Goal: Find contact information: Obtain details needed to contact an individual or organization

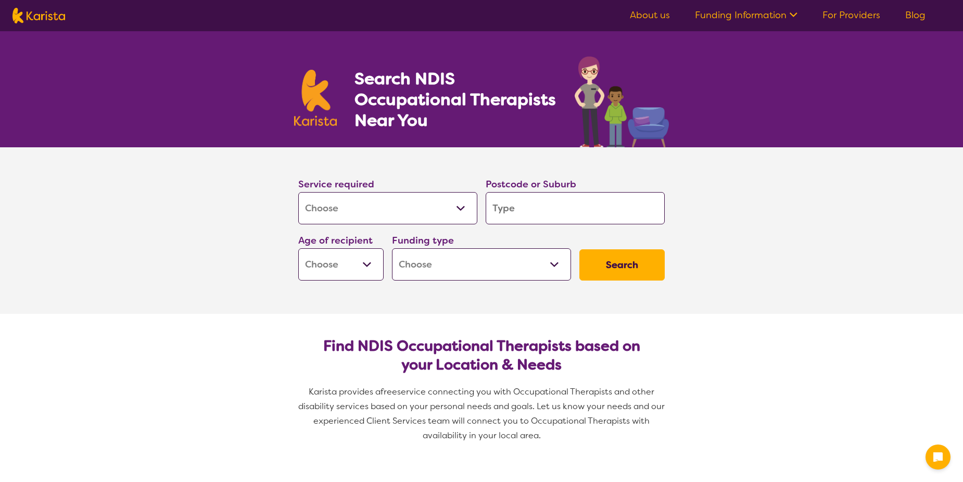
select select "[MEDICAL_DATA]"
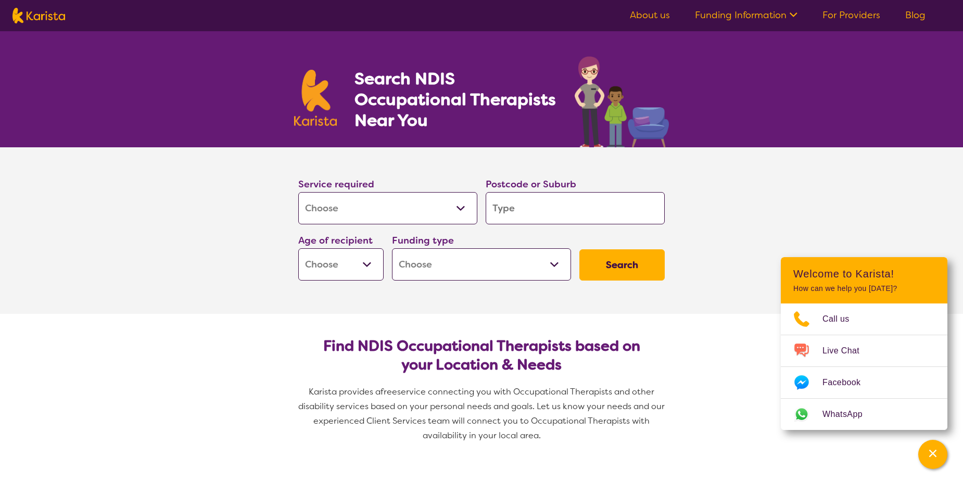
click at [459, 208] on select "Allied Health Assistant Assessment ([MEDICAL_DATA] or [MEDICAL_DATA]) Behaviour…" at bounding box center [387, 208] width 179 height 32
click at [298, 192] on select "Allied Health Assistant Assessment (ADHD or Autism) Behaviour support Counselli…" at bounding box center [387, 208] width 179 height 32
click at [606, 206] on input "search" at bounding box center [574, 208] width 179 height 32
type input "3"
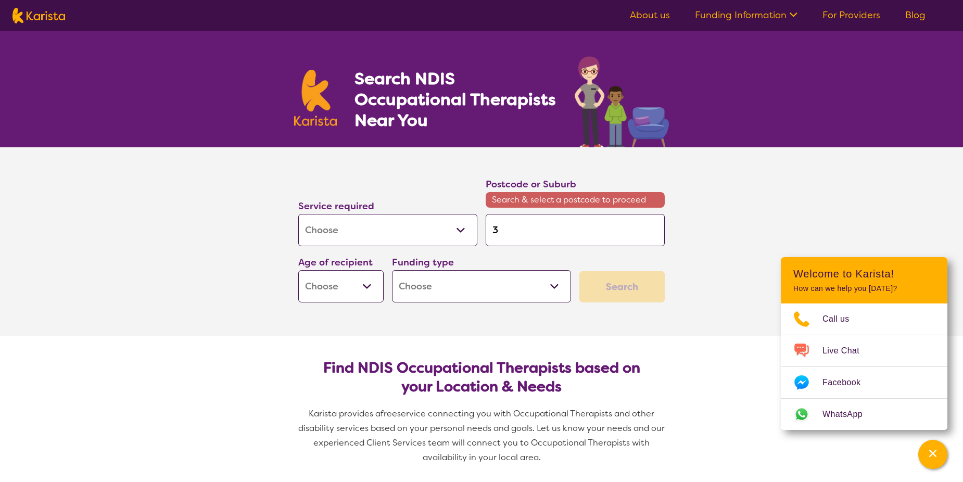
type input "31"
type input "317"
type input "3174"
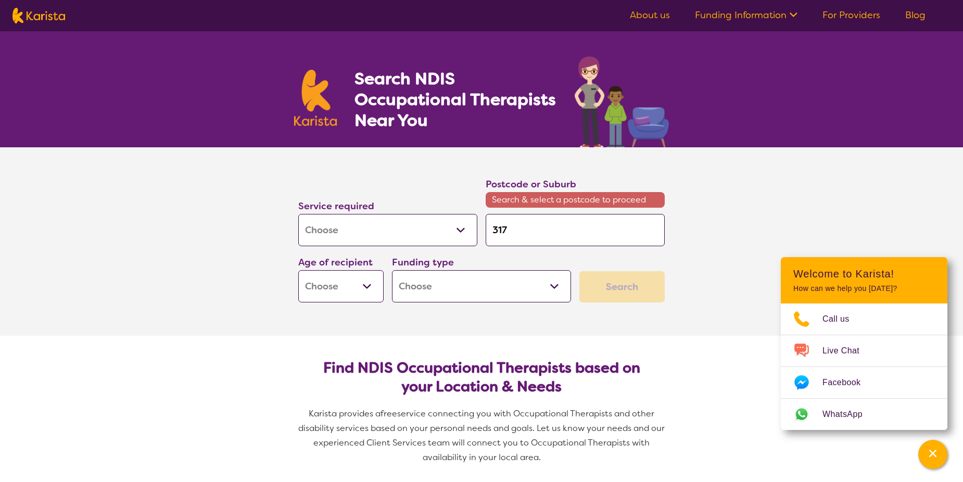
type input "3174"
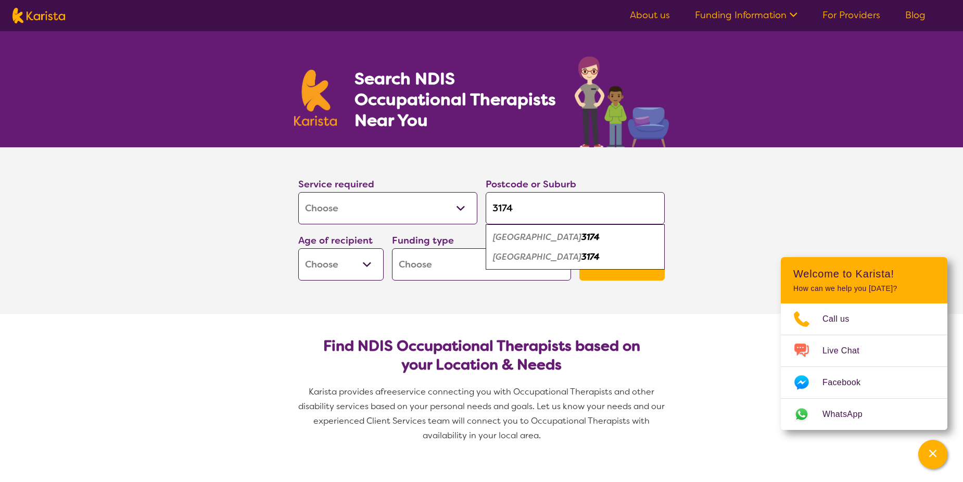
type input "3174"
click at [526, 238] on em "Noble Park" at bounding box center [537, 237] width 88 height 11
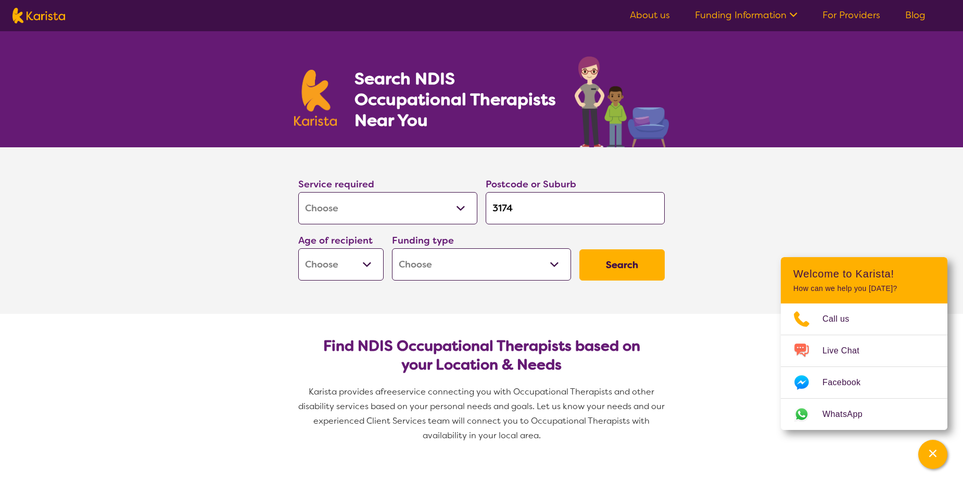
click at [366, 265] on select "Early Childhood - 0 to 9 Child - 10 to 11 Adolescent - 12 to 17 Adult - 18 to 6…" at bounding box center [340, 264] width 85 height 32
select select "AD"
click at [298, 248] on select "Early Childhood - 0 to 9 Child - 10 to 11 Adolescent - 12 to 17 Adult - 18 to 6…" at bounding box center [340, 264] width 85 height 32
select select "AD"
click at [553, 263] on select "Home Care Package (HCP) National Disability Insurance Scheme (NDIS) I don't know" at bounding box center [481, 264] width 179 height 32
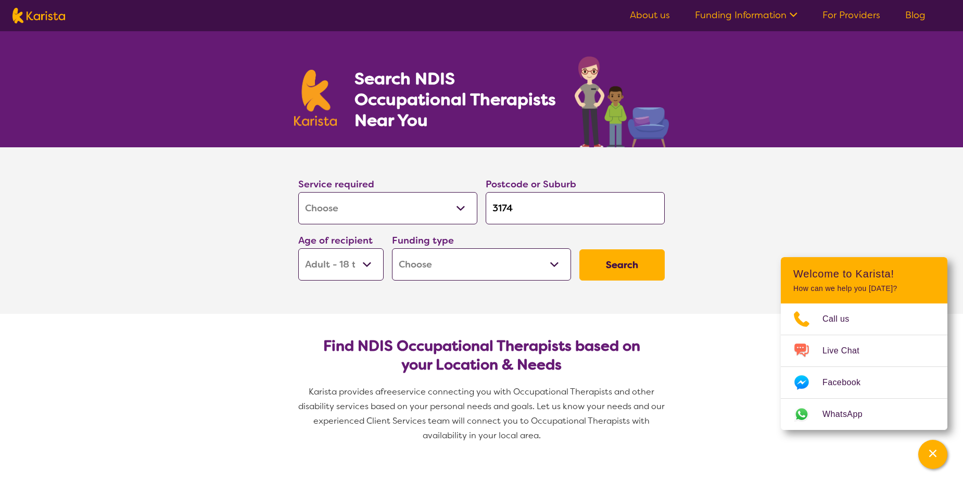
select select "NDIS"
click at [392, 248] on select "Home Care Package (HCP) National Disability Insurance Scheme (NDIS) I don't know" at bounding box center [481, 264] width 179 height 32
select select "NDIS"
click at [629, 263] on button "Search" at bounding box center [621, 264] width 85 height 31
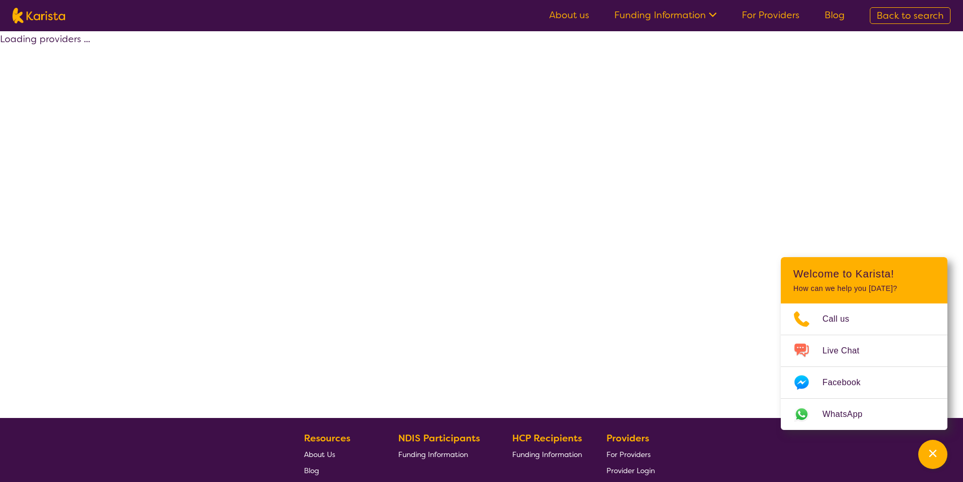
select select "by_score"
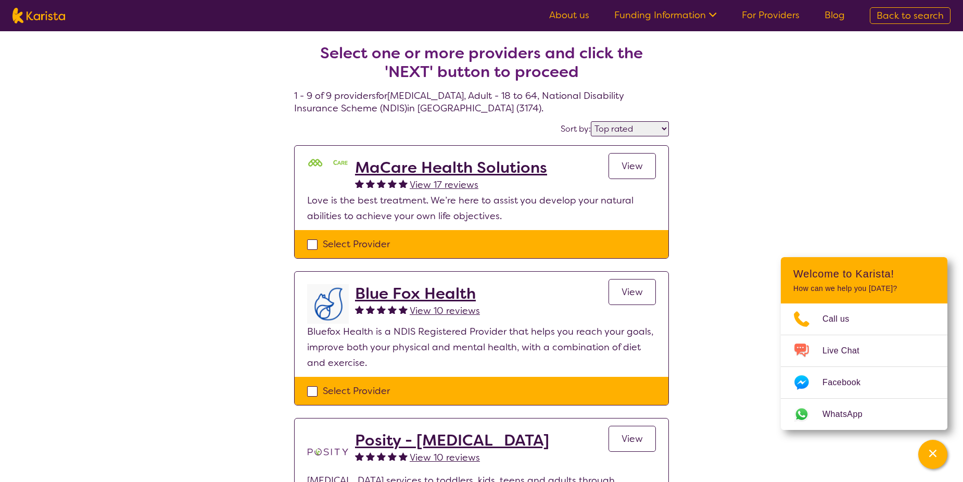
select select "[MEDICAL_DATA]"
select select "AD"
select select "NDIS"
select select "[MEDICAL_DATA]"
select select "AD"
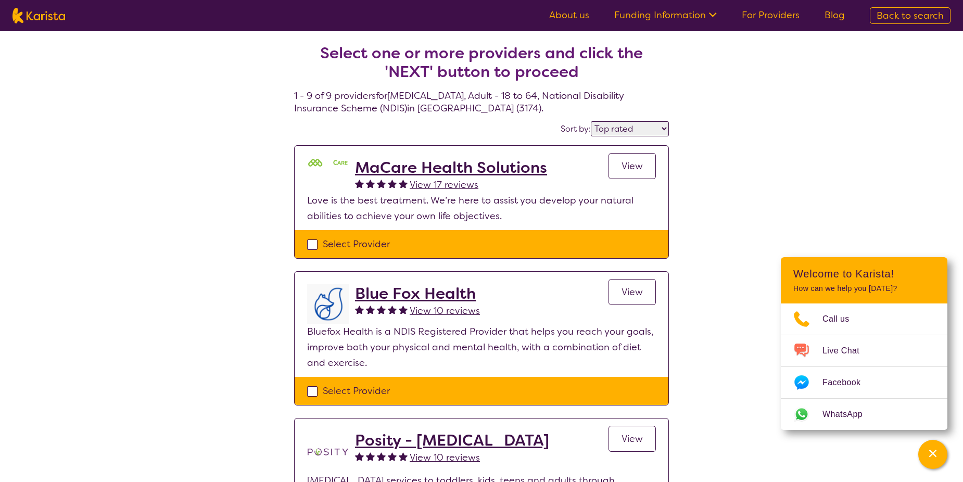
select select "NDIS"
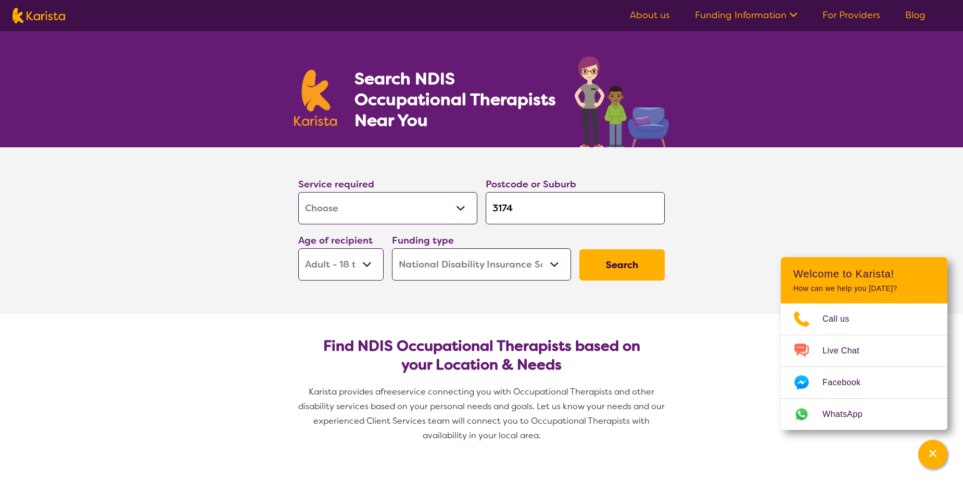
click at [556, 261] on select "Home Care Package (HCP) National Disability Insurance Scheme (NDIS) I don't know" at bounding box center [481, 264] width 179 height 32
select select "i-don-t-know"
click at [392, 248] on select "Home Care Package (HCP) National Disability Insurance Scheme (NDIS) I don't know" at bounding box center [481, 264] width 179 height 32
select select "i-don-t-know"
click at [633, 268] on button "Search" at bounding box center [621, 264] width 85 height 31
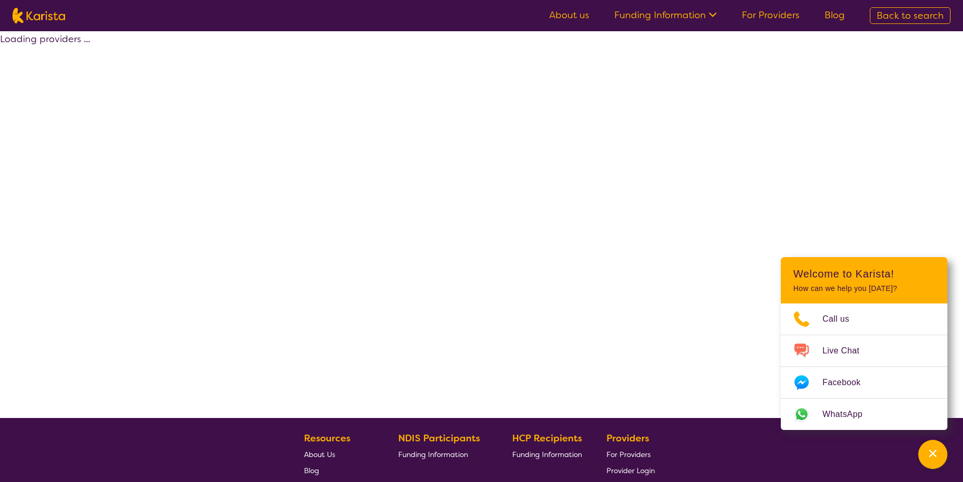
select select "[MEDICAL_DATA]"
select select "AD"
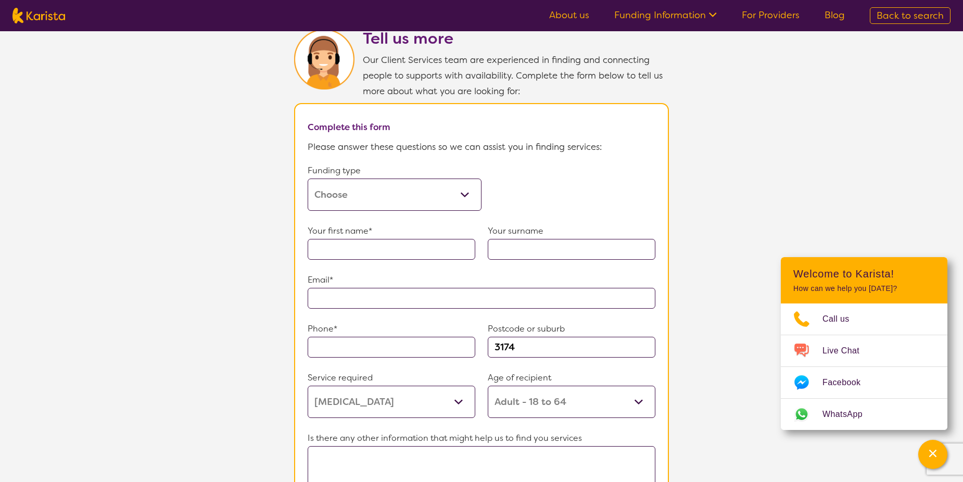
scroll to position [223, 0]
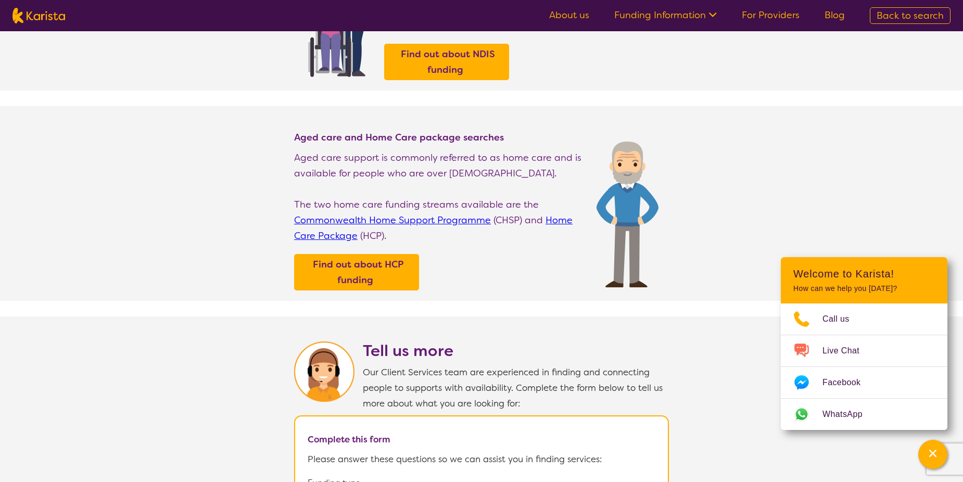
select select "[MEDICAL_DATA]"
select select "AD"
select select "i-don-t-know"
select select "[MEDICAL_DATA]"
select select "AD"
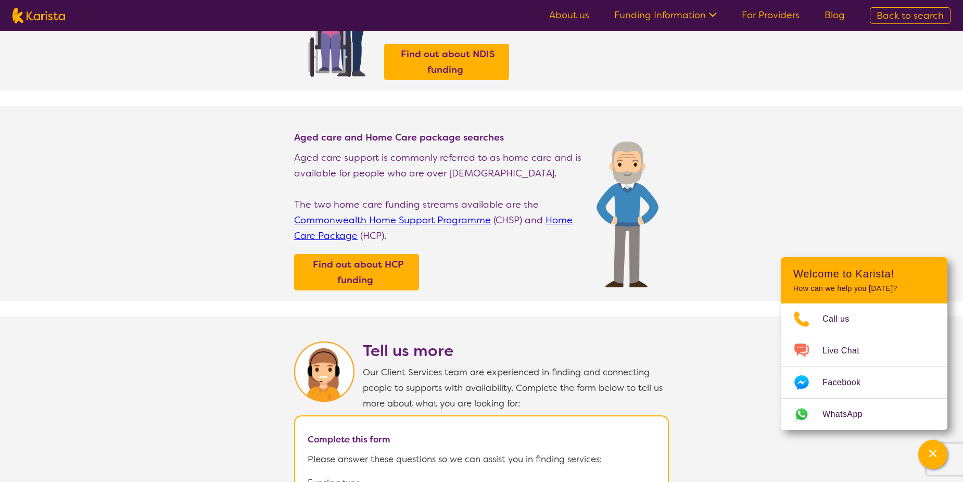
select select "i-don-t-know"
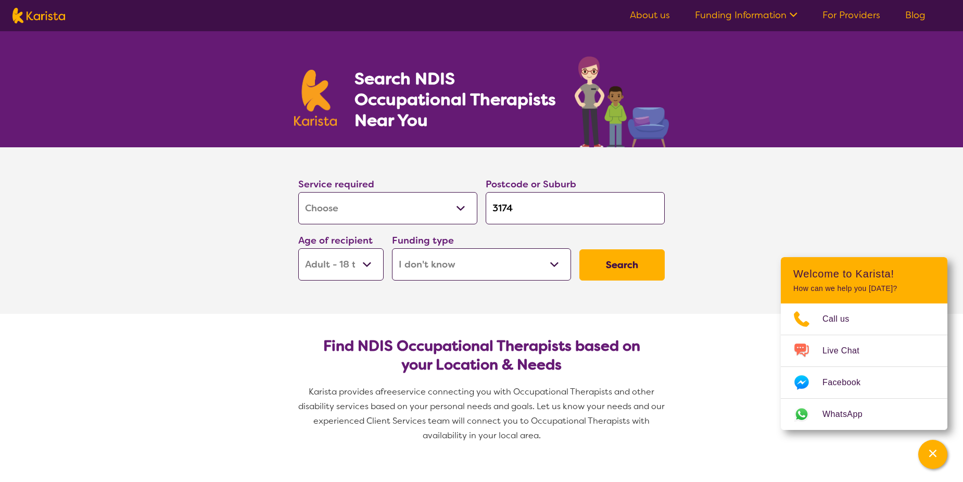
click at [560, 261] on select "Home Care Package (HCP) National Disability Insurance Scheme (NDIS) I don't know" at bounding box center [481, 264] width 179 height 32
select select "NDIS"
click at [392, 248] on select "Home Care Package (HCP) National Disability Insurance Scheme (NDIS) I don't know" at bounding box center [481, 264] width 179 height 32
select select "NDIS"
click at [629, 266] on button "Search" at bounding box center [621, 264] width 85 height 31
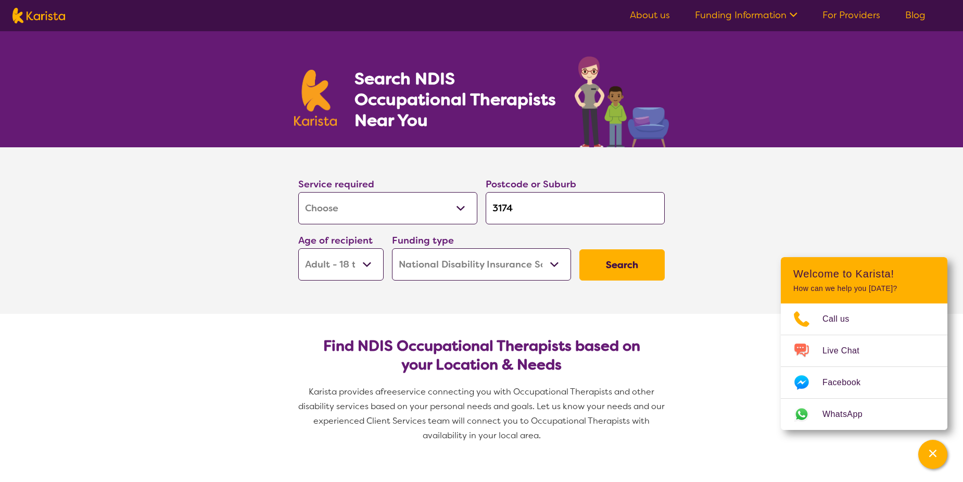
select select "by_score"
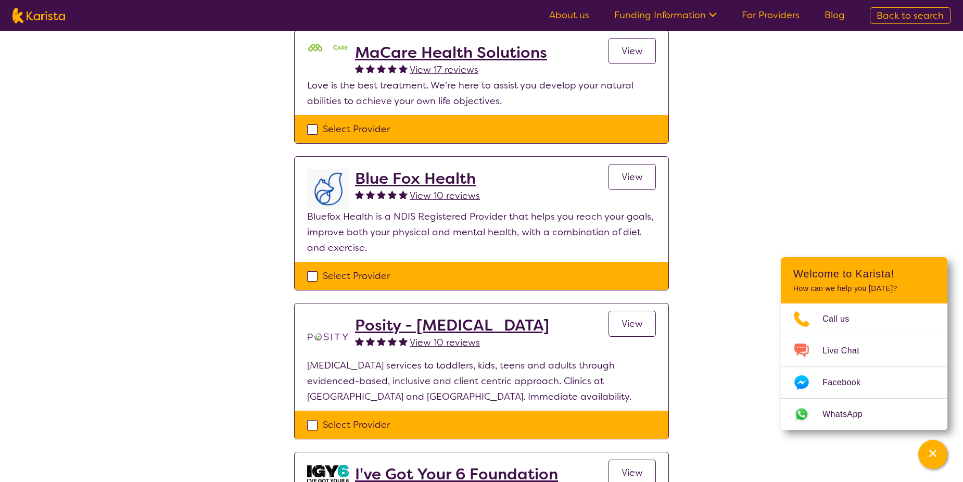
scroll to position [260, 0]
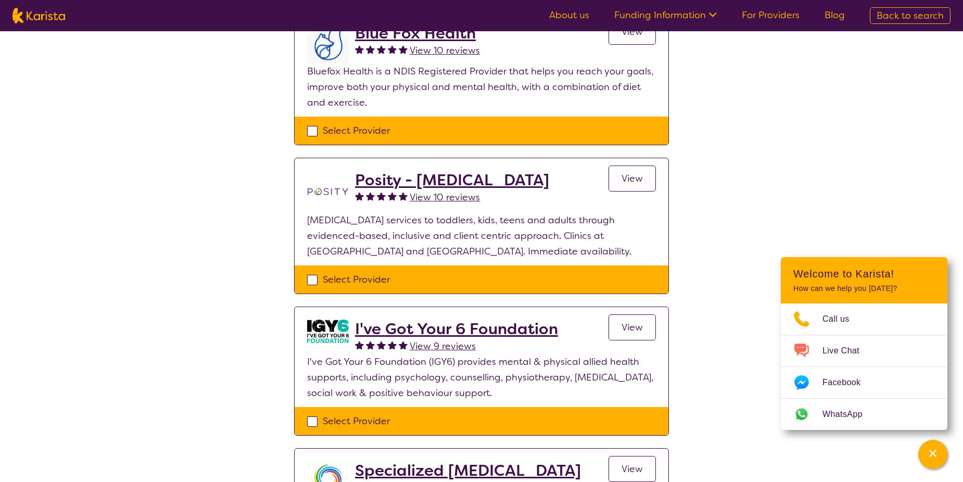
click at [477, 181] on h2 "Posity - Occupational Therapy" at bounding box center [452, 180] width 194 height 19
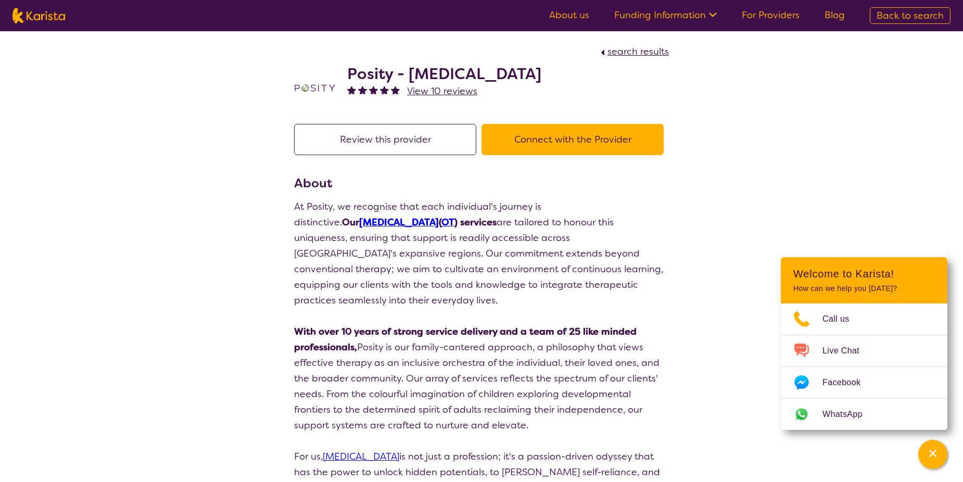
drag, startPoint x: 590, startPoint y: 72, endPoint x: 349, endPoint y: 76, distance: 240.4
click at [349, 76] on div "Posity - Occupational Therapy View 10 reviews" at bounding box center [481, 85] width 375 height 52
copy h2 "Posity - Occupational Therapy"
click at [578, 143] on button "Connect with the Provider" at bounding box center [572, 139] width 182 height 31
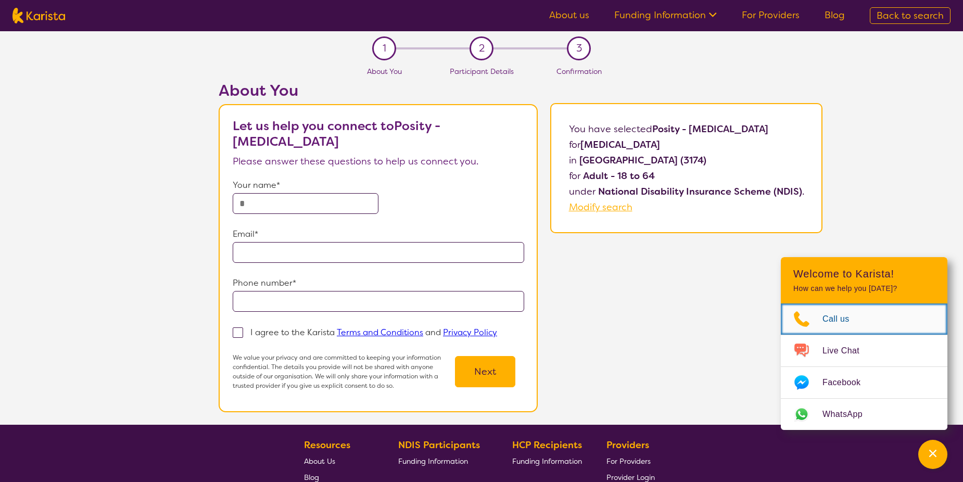
click at [841, 318] on span "Call us" at bounding box center [842, 319] width 40 height 16
click at [314, 202] on input "text" at bounding box center [306, 203] width 146 height 21
click at [249, 206] on input "text" at bounding box center [306, 203] width 146 height 21
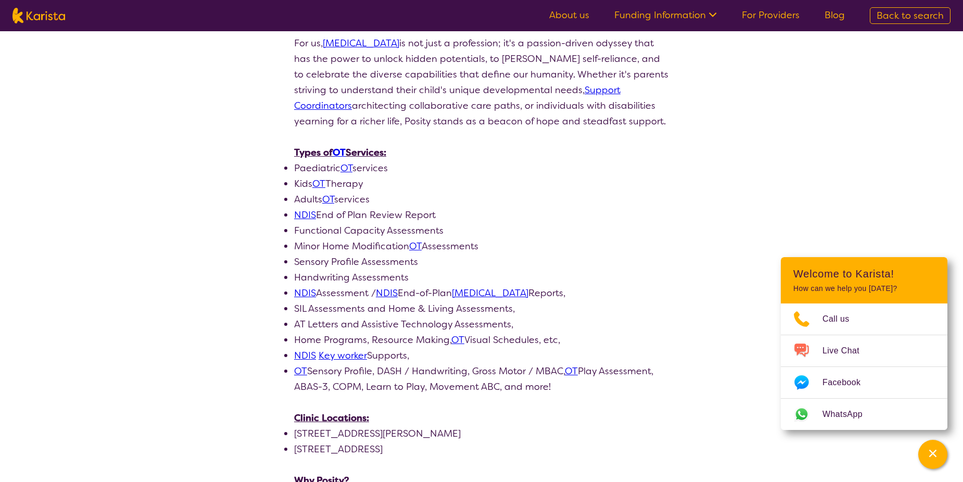
scroll to position [416, 0]
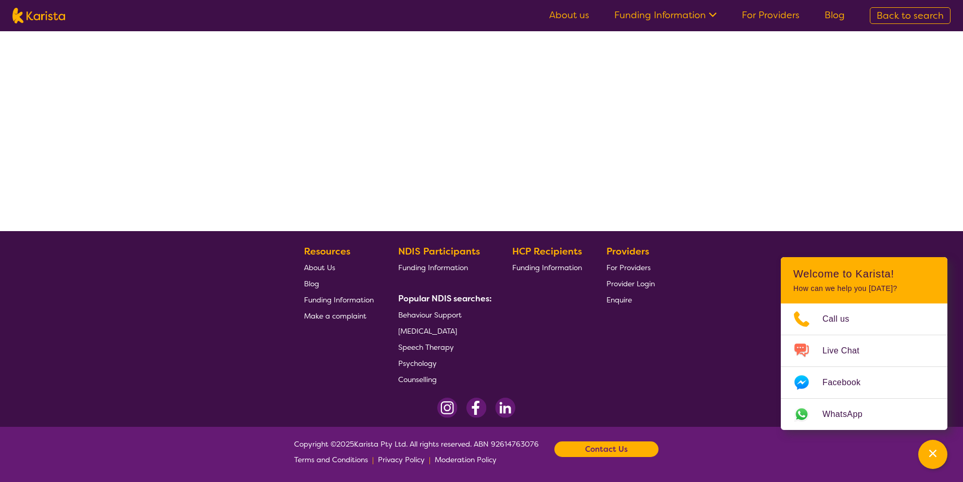
scroll to position [187, 0]
select select "by_score"
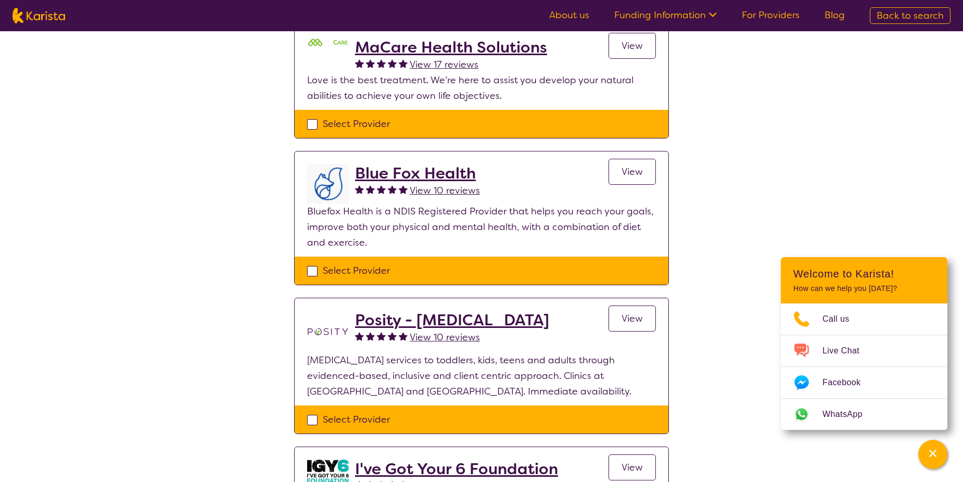
scroll to position [0, 0]
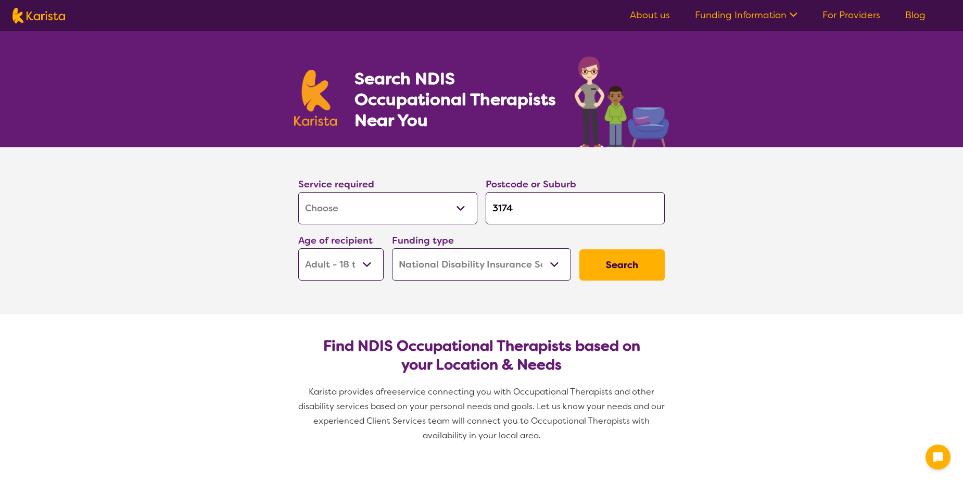
select select "[MEDICAL_DATA]"
select select "AD"
select select "NDIS"
select select "[MEDICAL_DATA]"
select select "AD"
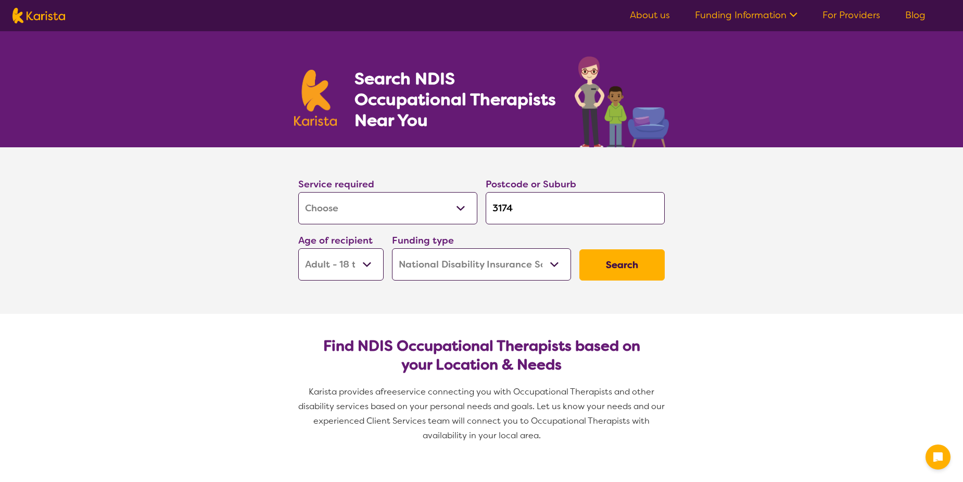
select select "NDIS"
